Goal: Task Accomplishment & Management: Manage account settings

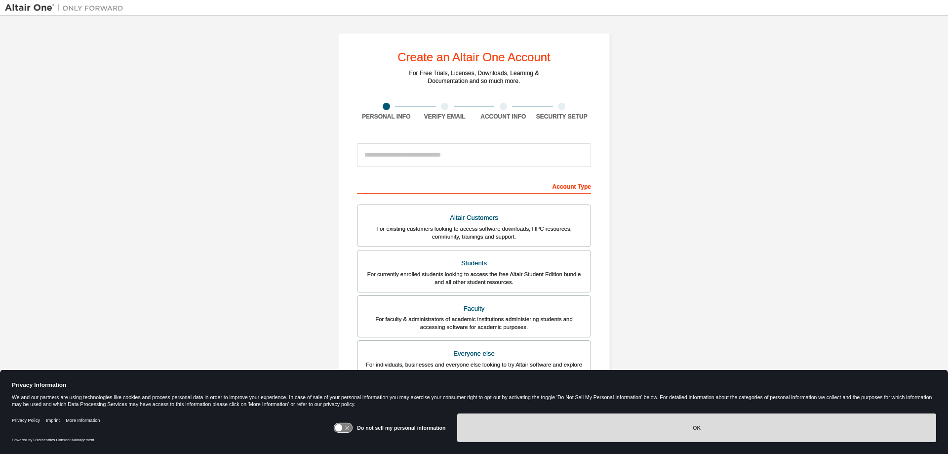
click at [686, 416] on button "OK" at bounding box center [696, 427] width 479 height 29
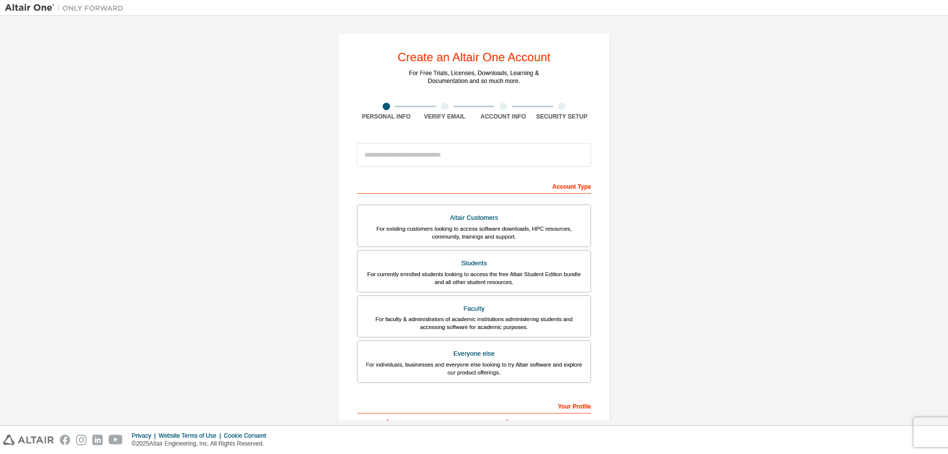
click at [629, 246] on div "Create an Altair One Account For Free Trials, Licenses, Downloads, Learning & D…" at bounding box center [474, 282] width 938 height 523
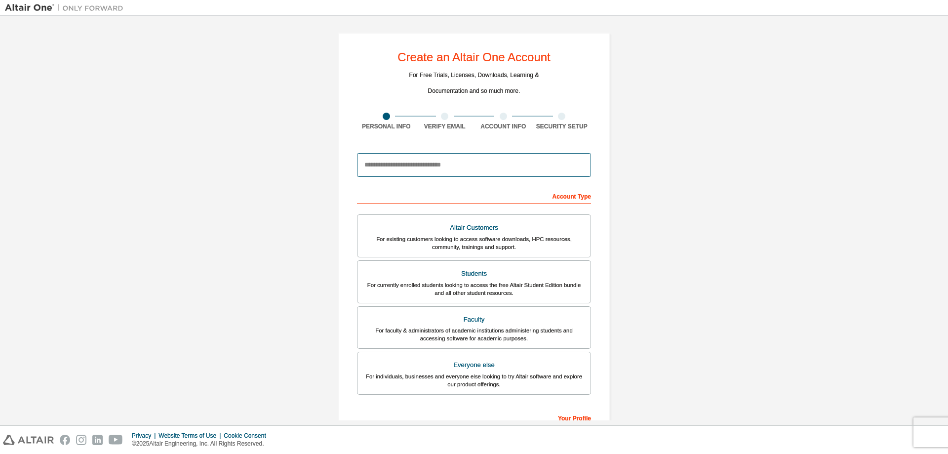
click at [454, 166] on input "email" at bounding box center [474, 165] width 234 height 24
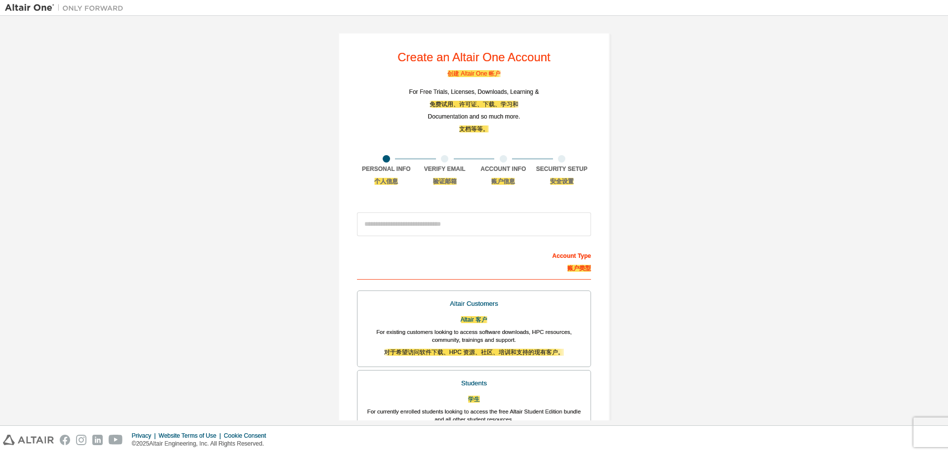
drag, startPoint x: 220, startPoint y: 212, endPoint x: 447, endPoint y: 214, distance: 227.1
click at [221, 212] on div "Create an Altair One Account 创建 Altair One 帐户 For Free Trials, Licenses, Downlo…" at bounding box center [474, 410] width 938 height 779
drag, startPoint x: 444, startPoint y: 219, endPoint x: 344, endPoint y: 289, distance: 122.3
click at [444, 219] on input "email" at bounding box center [474, 224] width 234 height 24
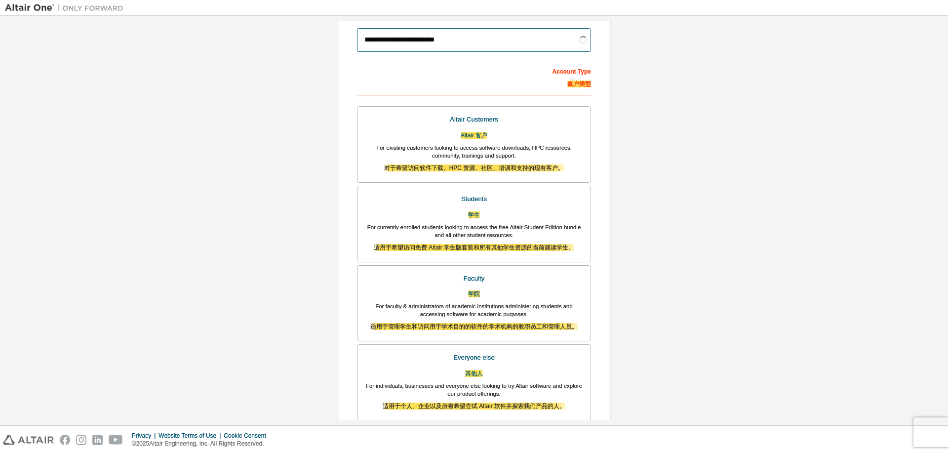
scroll to position [197, 0]
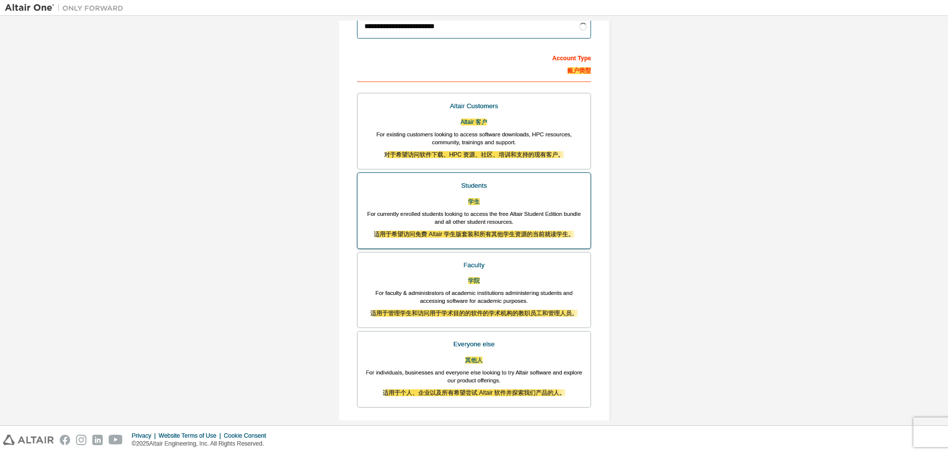
type input "**********"
click at [513, 212] on div "For currently enrolled students looking to access the free Altair Student Editi…" at bounding box center [473, 226] width 221 height 33
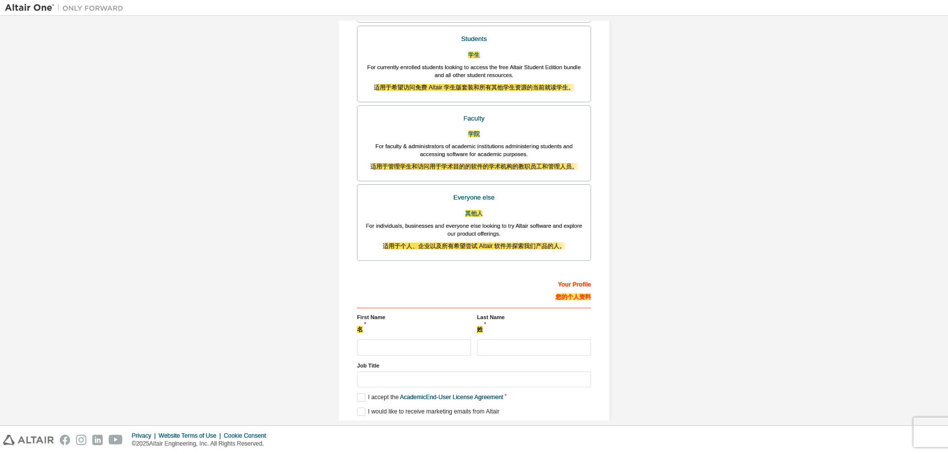
scroll to position [346, 0]
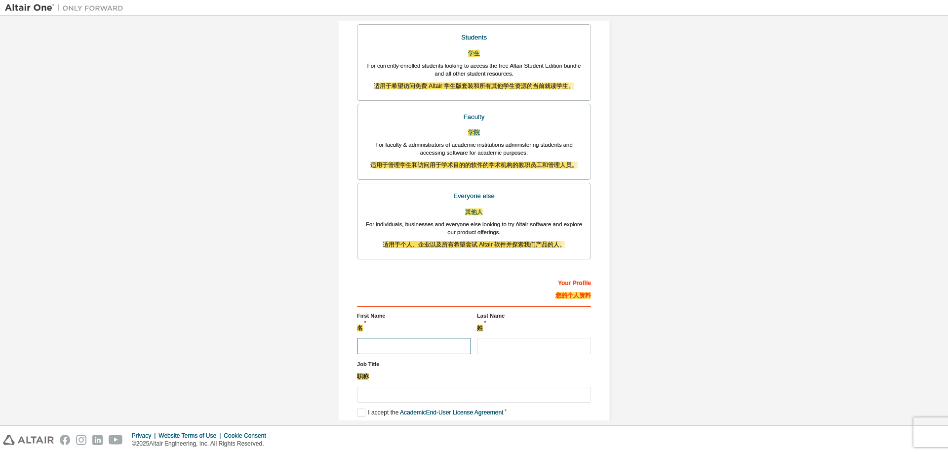
click at [397, 348] on input "text" at bounding box center [414, 346] width 114 height 16
type input "******"
type input "*******"
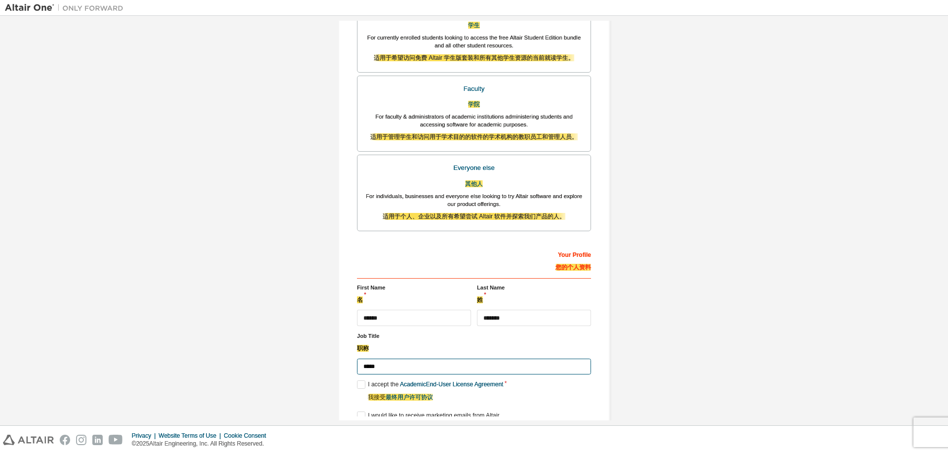
scroll to position [389, 0]
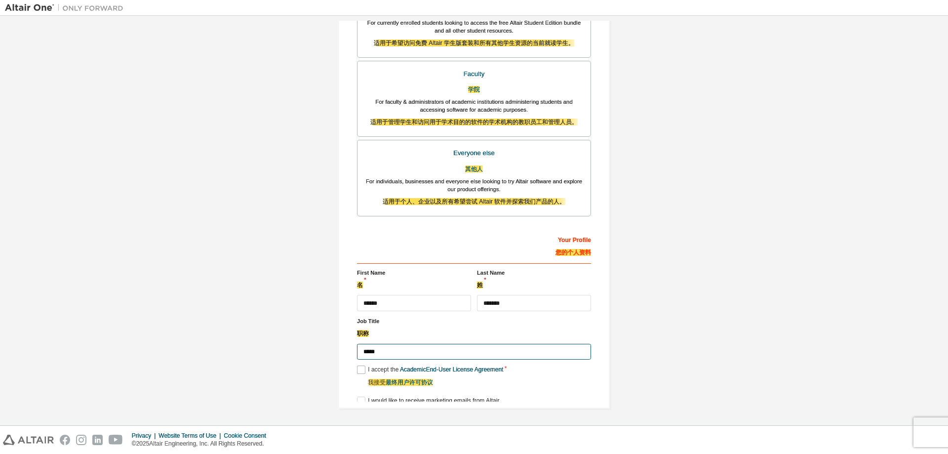
type input "*****"
click at [357, 375] on label "I accept the Academic End-User License Agreement 我接受 最终用户许可协议" at bounding box center [430, 377] width 146 height 25
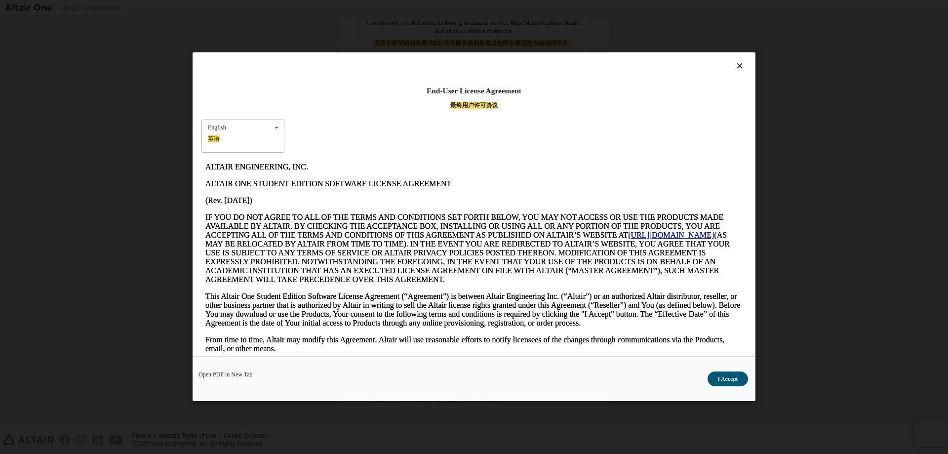
scroll to position [0, 0]
click at [235, 123] on div "English 英语 English" at bounding box center [242, 135] width 83 height 33
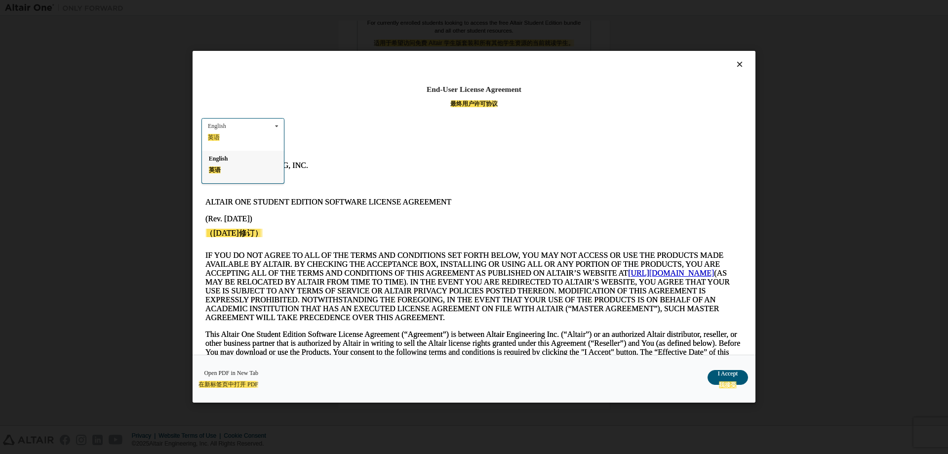
click at [541, 283] on p "IF YOU DO NOT AGREE TO ALL OF THE TERMS AND CONDITIONS SET FORTH BELOW, YOU MAY…" at bounding box center [473, 286] width 537 height 71
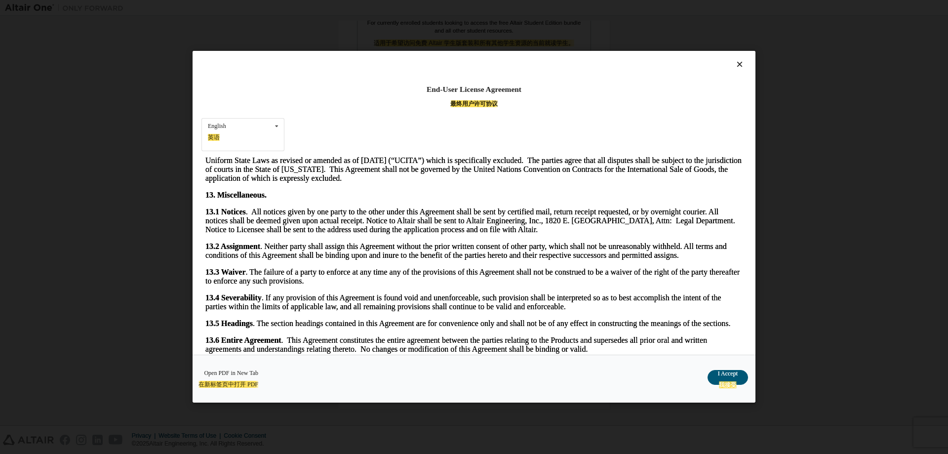
drag, startPoint x: 559, startPoint y: 208, endPoint x: 565, endPoint y: 396, distance: 188.2
click at [731, 382] on font "我接受" at bounding box center [728, 385] width 18 height 7
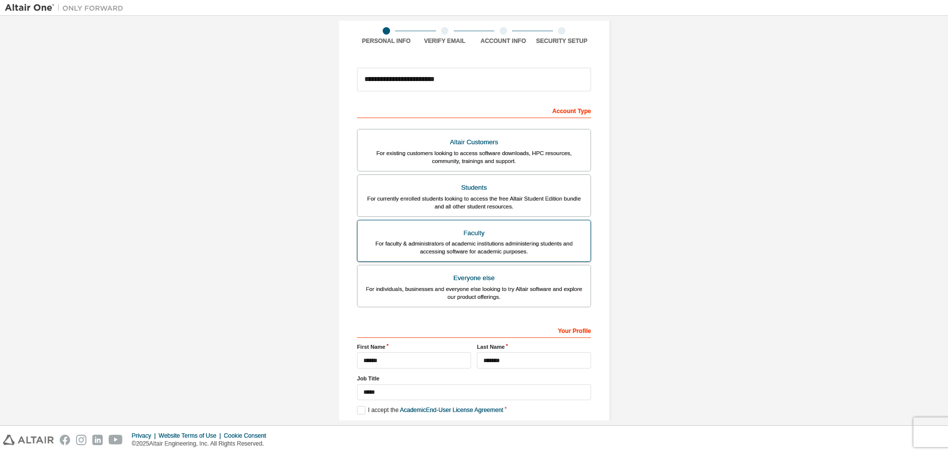
scroll to position [123, 0]
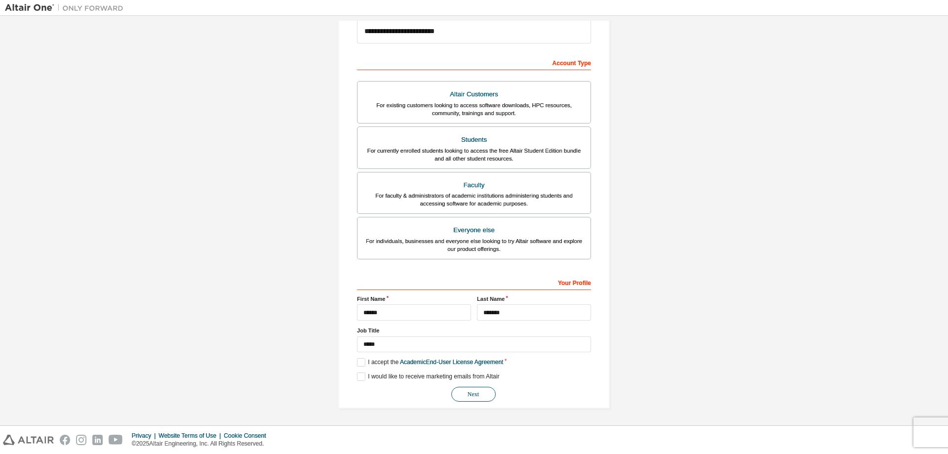
click at [476, 393] on button "Next" at bounding box center [473, 394] width 44 height 15
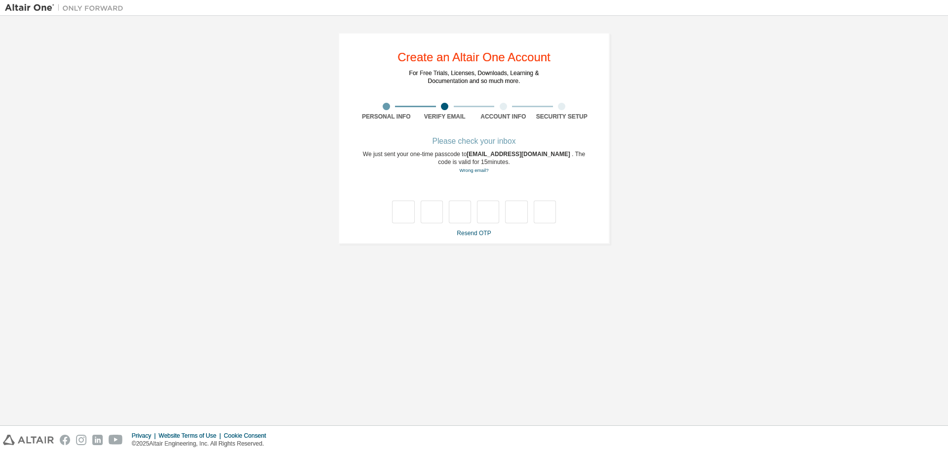
scroll to position [0, 0]
type input "*"
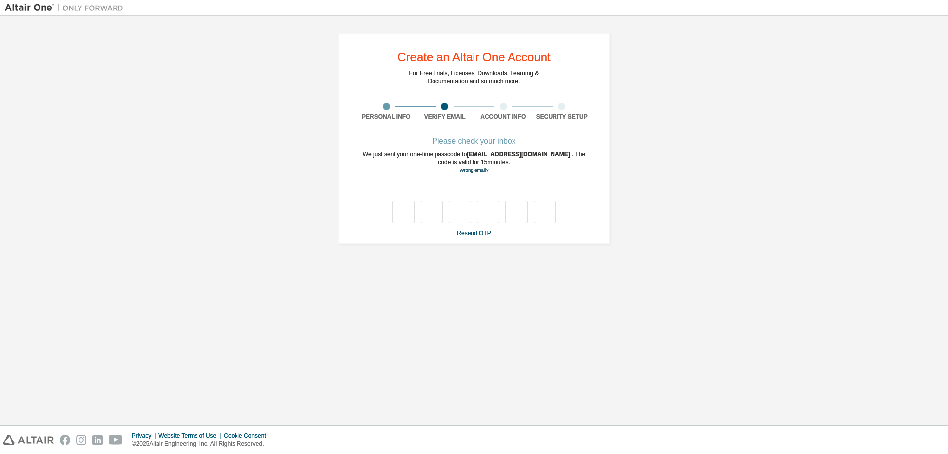
type input "*"
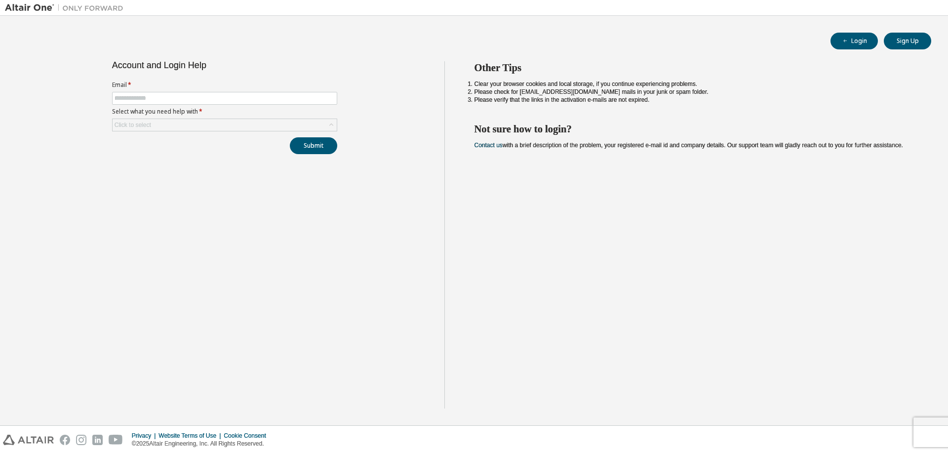
click at [186, 91] on form "Email * Select what you need help with * Click to select" at bounding box center [224, 106] width 225 height 50
click at [186, 92] on span at bounding box center [224, 98] width 225 height 13
click at [184, 95] on input "text" at bounding box center [225, 98] width 220 height 8
type input "**********"
click at [318, 125] on div "Click to select" at bounding box center [225, 125] width 224 height 12
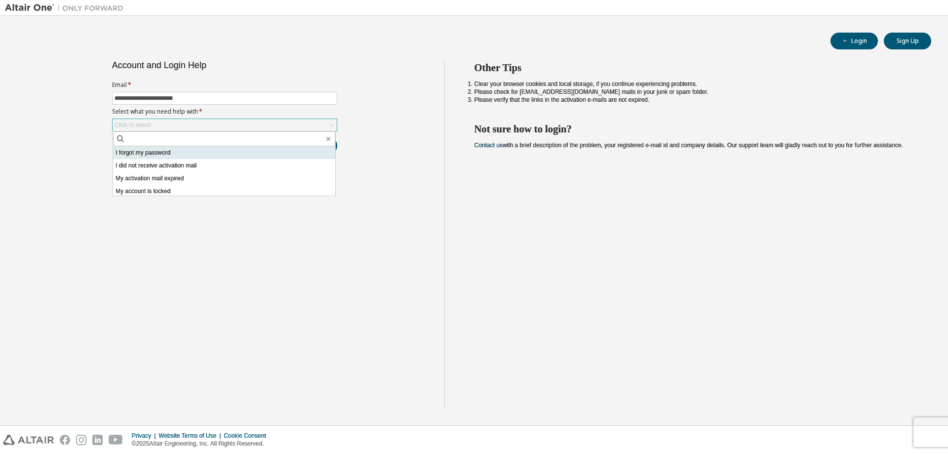
click at [286, 154] on li "I forgot my password" at bounding box center [224, 152] width 222 height 13
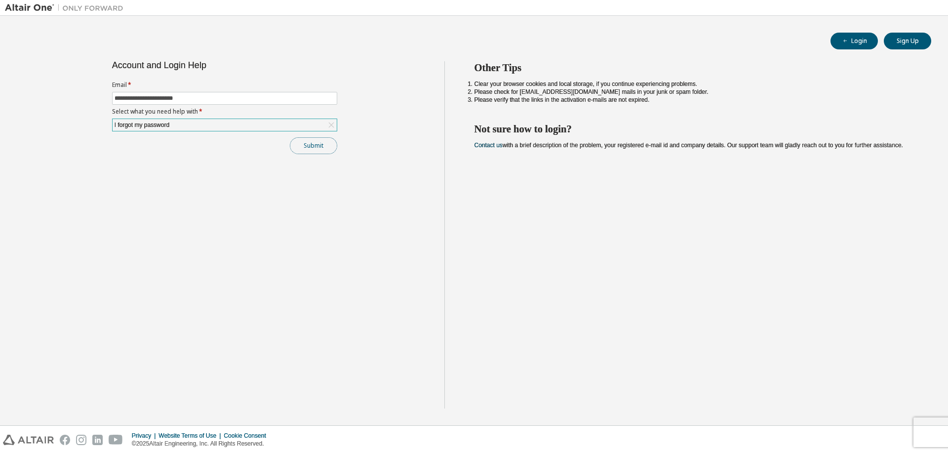
click at [315, 151] on button "Submit" at bounding box center [313, 145] width 47 height 17
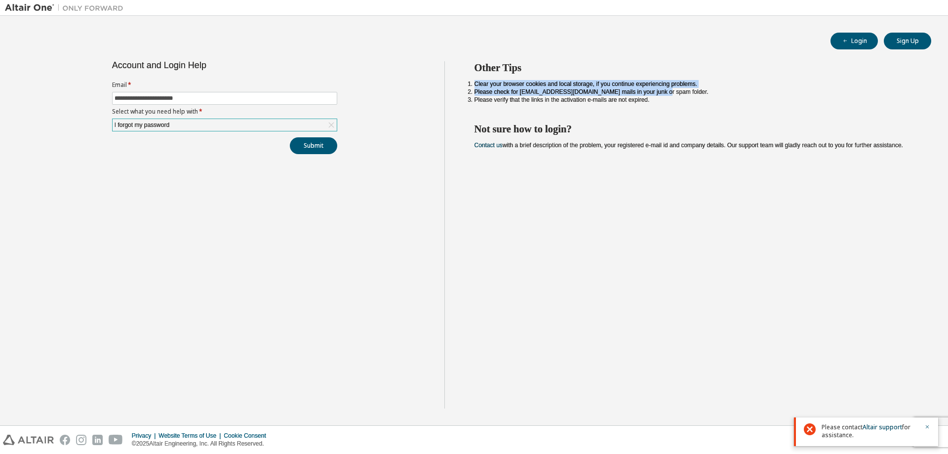
drag, startPoint x: 453, startPoint y: 77, endPoint x: 656, endPoint y: 94, distance: 203.2
click at [655, 94] on div "Other Tips Clear your browser cookies and local storage, if you continue experi…" at bounding box center [693, 234] width 499 height 347
click at [661, 120] on div "Other Tips Clear your browser cookies and local storage, if you continue experi…" at bounding box center [693, 234] width 499 height 347
drag, startPoint x: 832, startPoint y: 432, endPoint x: 817, endPoint y: 426, distance: 16.6
click at [817, 426] on div "Please contact Altair support for assistance." at bounding box center [866, 431] width 144 height 29
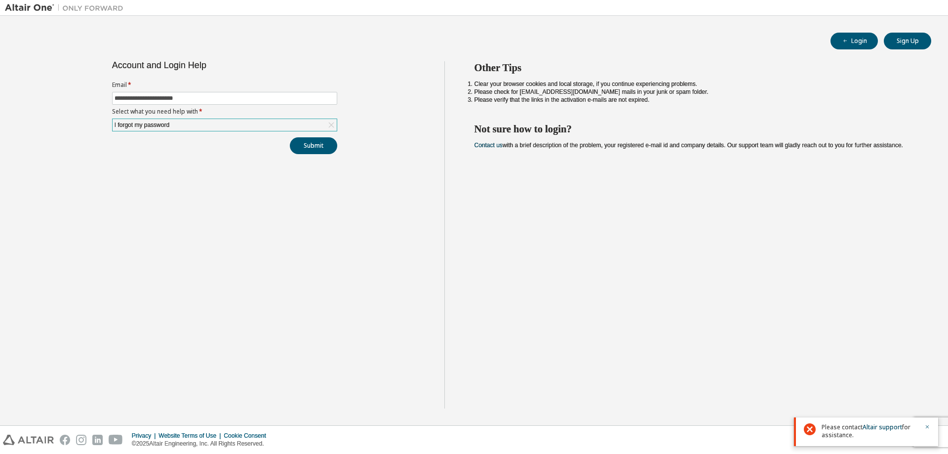
click at [653, 274] on div "Other Tips Clear your browser cookies and local storage, if you continue experi…" at bounding box center [693, 234] width 499 height 347
click at [927, 422] on div "Please contact Altair support for assistance." at bounding box center [866, 431] width 144 height 29
click at [928, 426] on icon "button" at bounding box center [927, 426] width 3 height 3
click at [689, 316] on div "Other Tips Clear your browser cookies and local storage, if you continue experi…" at bounding box center [693, 234] width 499 height 347
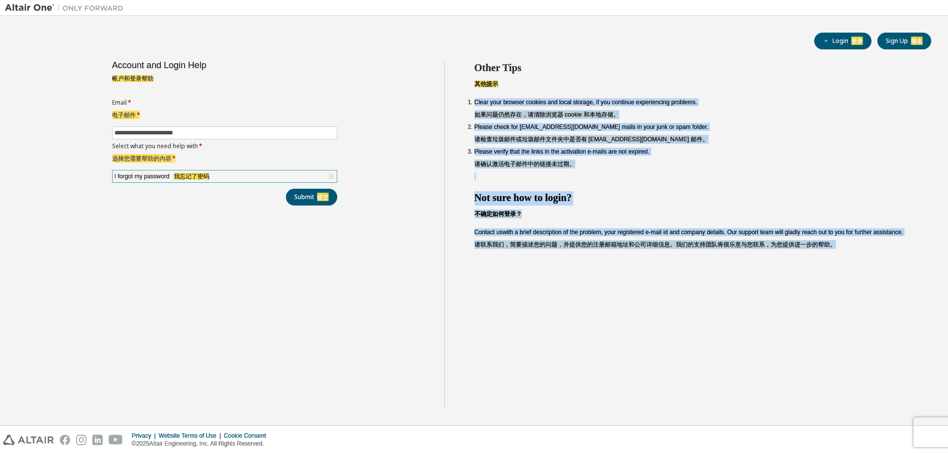
drag, startPoint x: 473, startPoint y: 106, endPoint x: 660, endPoint y: 257, distance: 240.1
click at [659, 256] on div "Other Tips 其他提示 Clear your browser cookies and local storage, if you continue e…" at bounding box center [693, 234] width 499 height 347
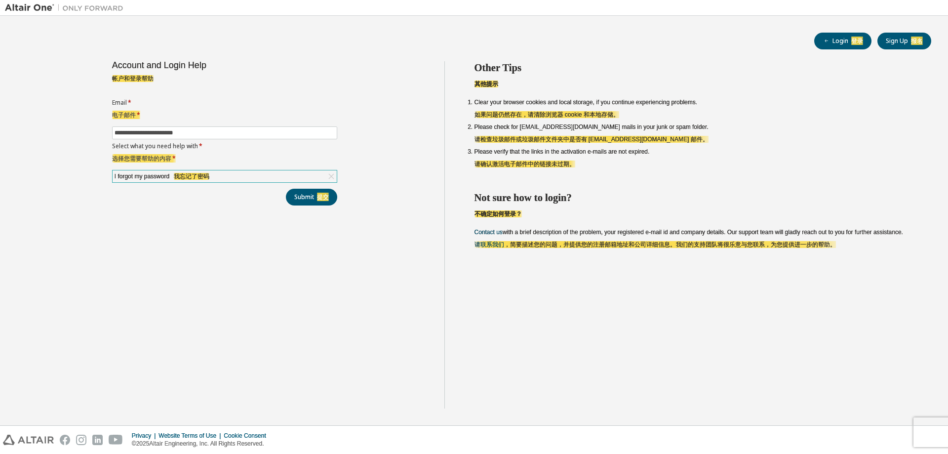
drag, startPoint x: 660, startPoint y: 258, endPoint x: 444, endPoint y: 238, distance: 216.1
click at [659, 257] on div "Other Tips 其他提示 Clear your browser cookies and local storage, if you continue e…" at bounding box center [693, 234] width 499 height 347
click at [299, 194] on button "Submit 提交" at bounding box center [311, 197] width 51 height 17
drag, startPoint x: 323, startPoint y: 168, endPoint x: 324, endPoint y: 177, distance: 9.4
click at [323, 171] on form "**********" at bounding box center [224, 141] width 225 height 84
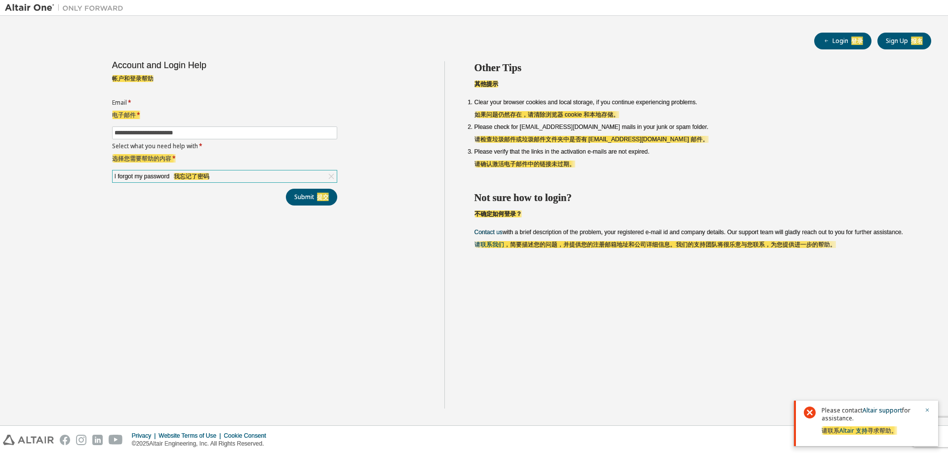
click at [324, 177] on div "I forgot my password 我忘记了密码" at bounding box center [225, 176] width 224 height 12
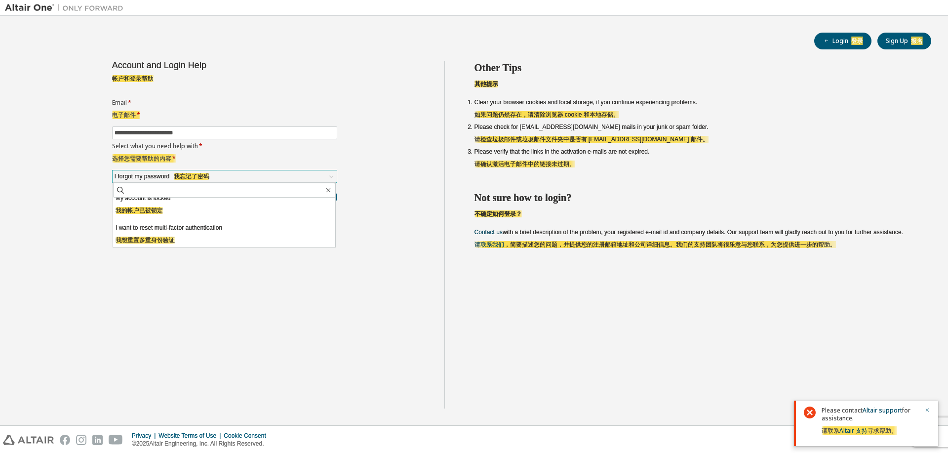
scroll to position [128, 0]
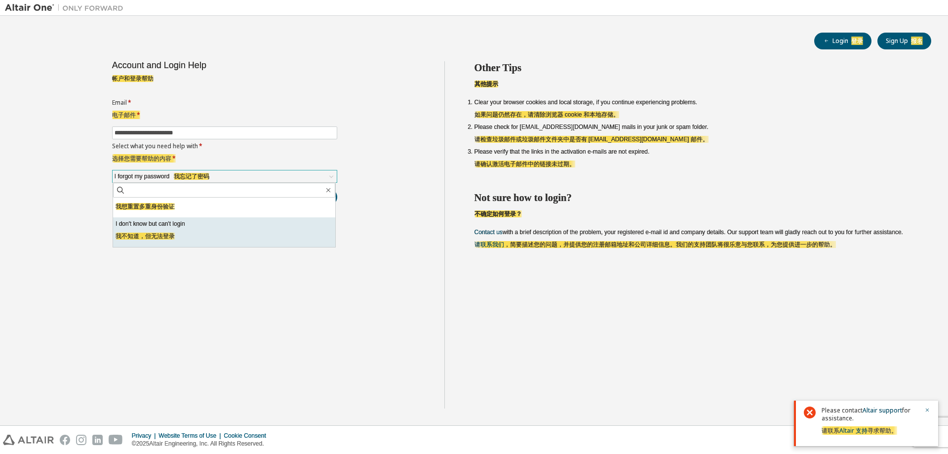
click at [234, 227] on li "I don't know but can't login 我不知道，但无法登录" at bounding box center [224, 232] width 222 height 30
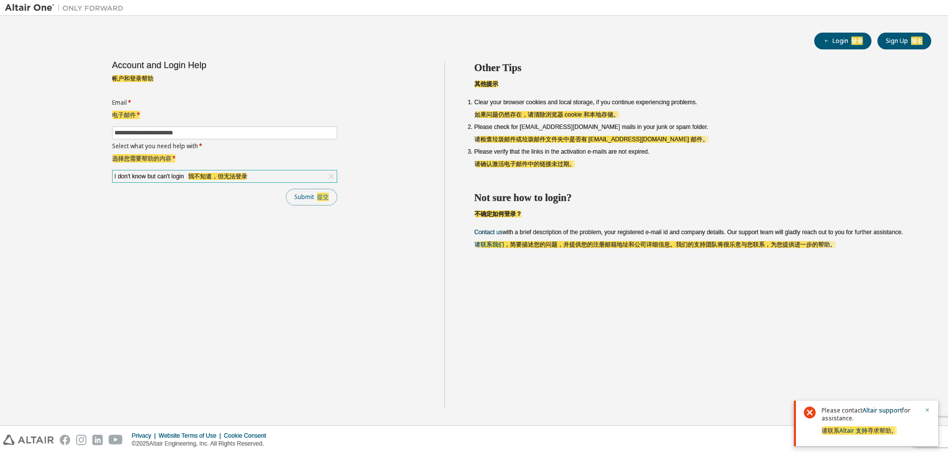
click at [306, 200] on button "Submit 提交" at bounding box center [311, 197] width 51 height 17
drag, startPoint x: 229, startPoint y: 138, endPoint x: 82, endPoint y: 133, distance: 146.7
click at [82, 133] on div "**********" at bounding box center [224, 234] width 439 height 347
click at [179, 129] on input "**********" at bounding box center [225, 133] width 220 height 8
drag, startPoint x: 209, startPoint y: 129, endPoint x: 55, endPoint y: 129, distance: 154.0
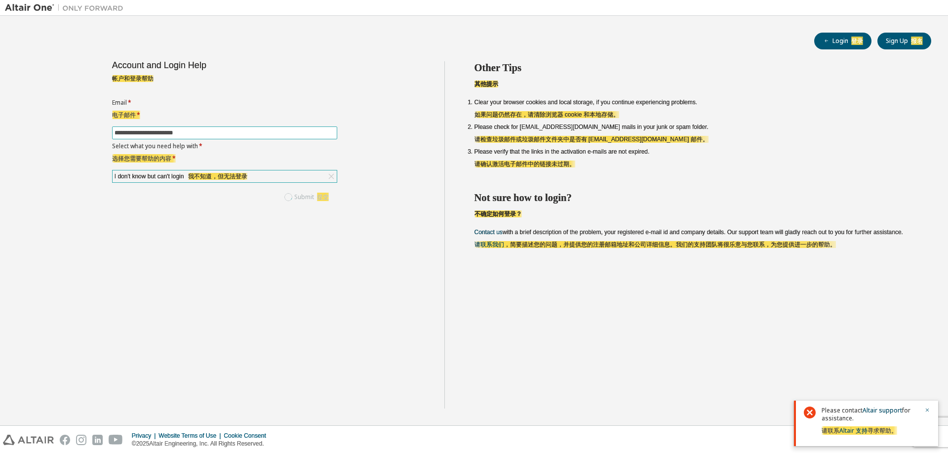
click at [55, 129] on div "**********" at bounding box center [224, 234] width 439 height 347
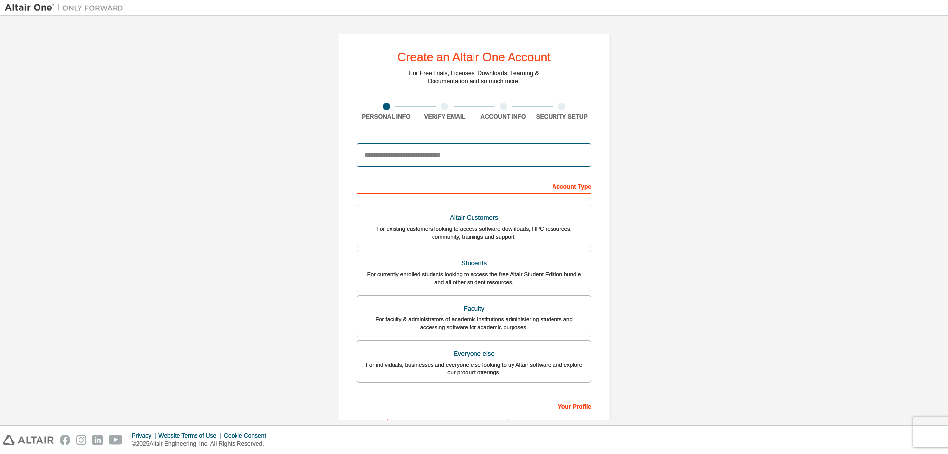
click at [427, 154] on input "email" at bounding box center [474, 155] width 234 height 24
paste input "**********"
type input "**********"
click at [742, 150] on div "**********" at bounding box center [474, 282] width 938 height 523
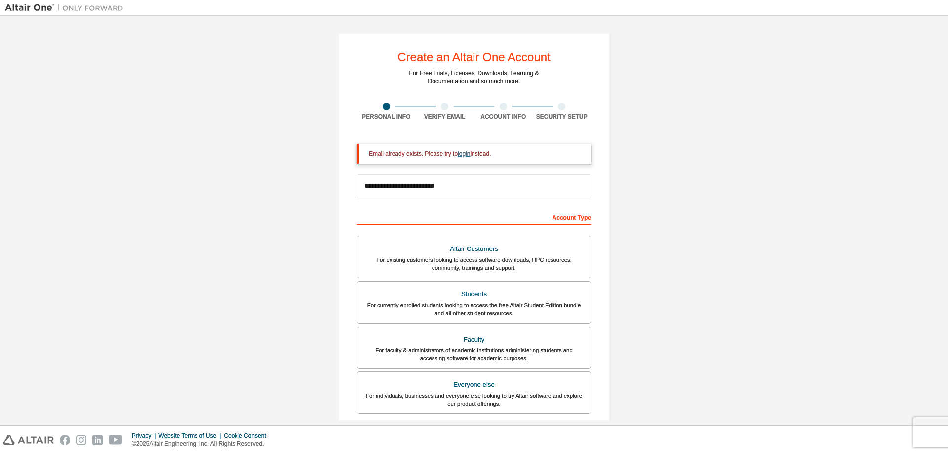
click at [459, 153] on link "login" at bounding box center [464, 153] width 12 height 7
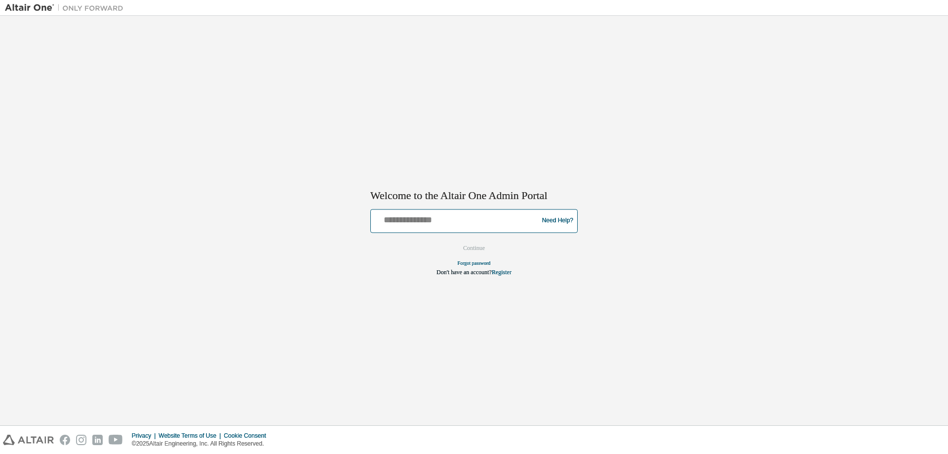
click at [463, 223] on input "text" at bounding box center [456, 218] width 162 height 14
paste input "**********"
type input "**********"
click at [474, 247] on button "Continue" at bounding box center [474, 247] width 42 height 15
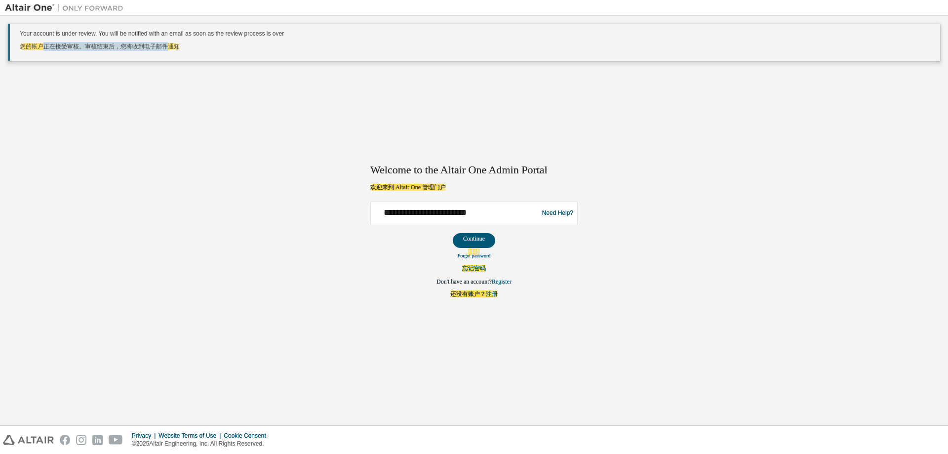
drag, startPoint x: 45, startPoint y: 45, endPoint x: 176, endPoint y: 47, distance: 130.8
click at [171, 47] on font "您的帐户正在接受审核。审核结束后，您将收到电子邮件通知" at bounding box center [100, 46] width 160 height 7
click at [194, 47] on p "Your account is under review. You will be notified with an email as soon as the…" at bounding box center [476, 42] width 912 height 25
